Goal: Find specific page/section: Find specific page/section

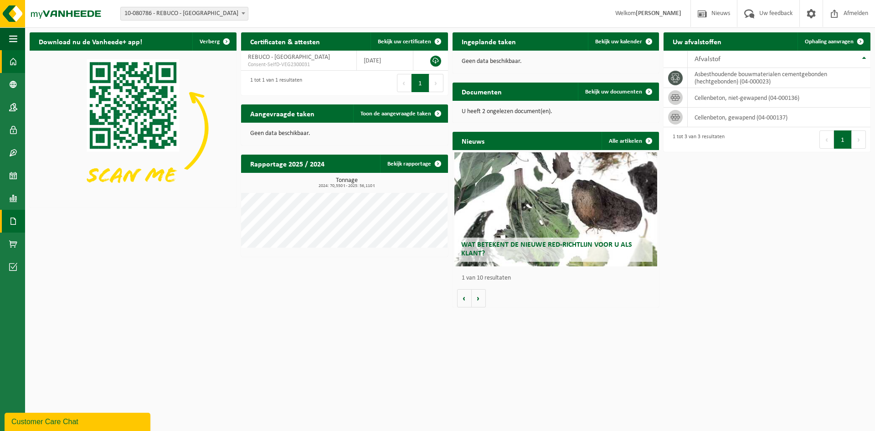
click at [10, 218] on span at bounding box center [13, 221] width 8 height 23
click at [62, 220] on span "Facturen" at bounding box center [65, 220] width 24 height 17
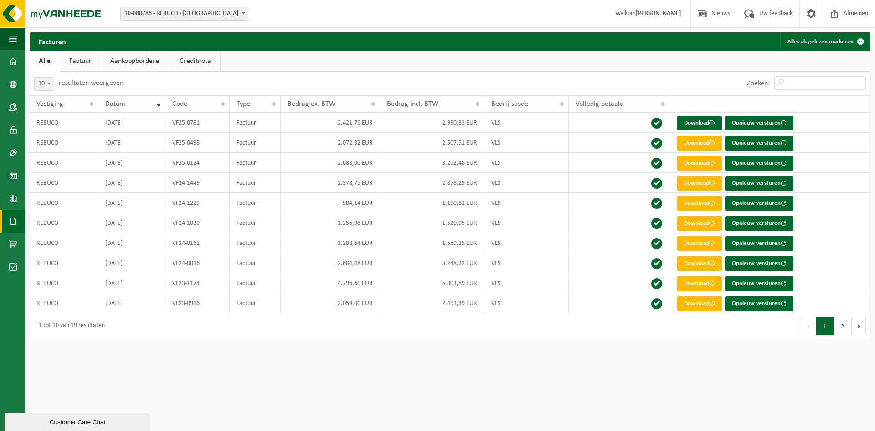
click at [79, 58] on link "Factuur" at bounding box center [80, 61] width 41 height 21
click at [46, 61] on link "Alle" at bounding box center [45, 61] width 30 height 21
click at [8, 218] on link "Documenten" at bounding box center [12, 221] width 25 height 23
click at [52, 241] on link "Documenten" at bounding box center [62, 239] width 71 height 17
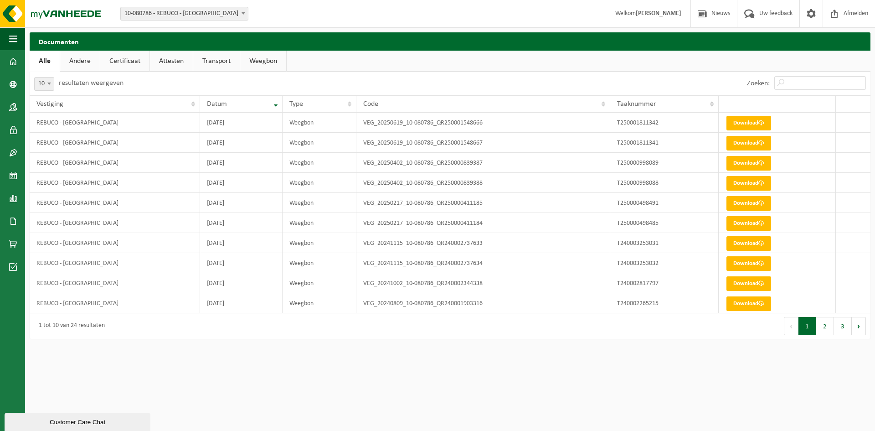
click at [263, 60] on link "Weegbon" at bounding box center [263, 61] width 46 height 21
